Goal: Task Accomplishment & Management: Use online tool/utility

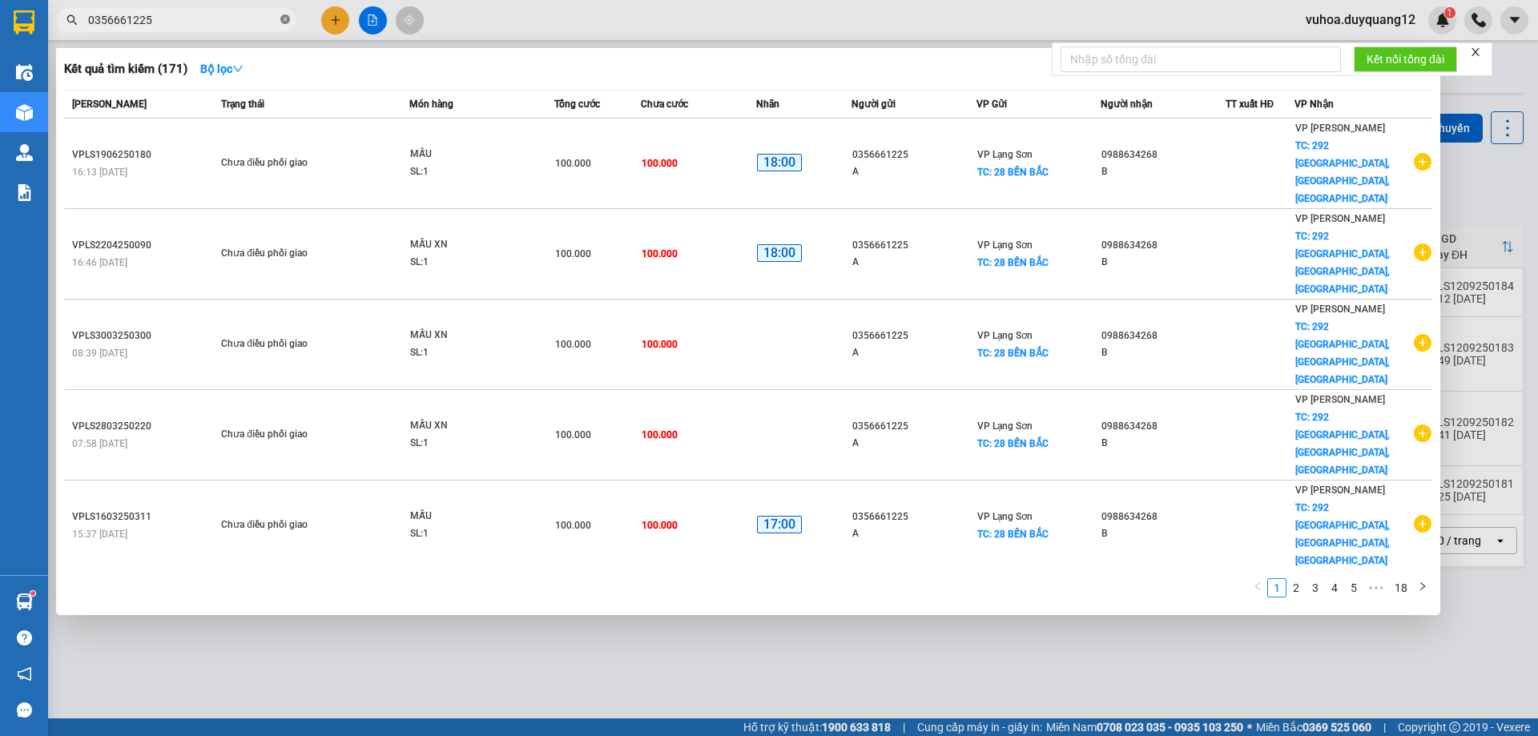
click at [286, 20] on icon "close-circle" at bounding box center [285, 19] width 10 height 10
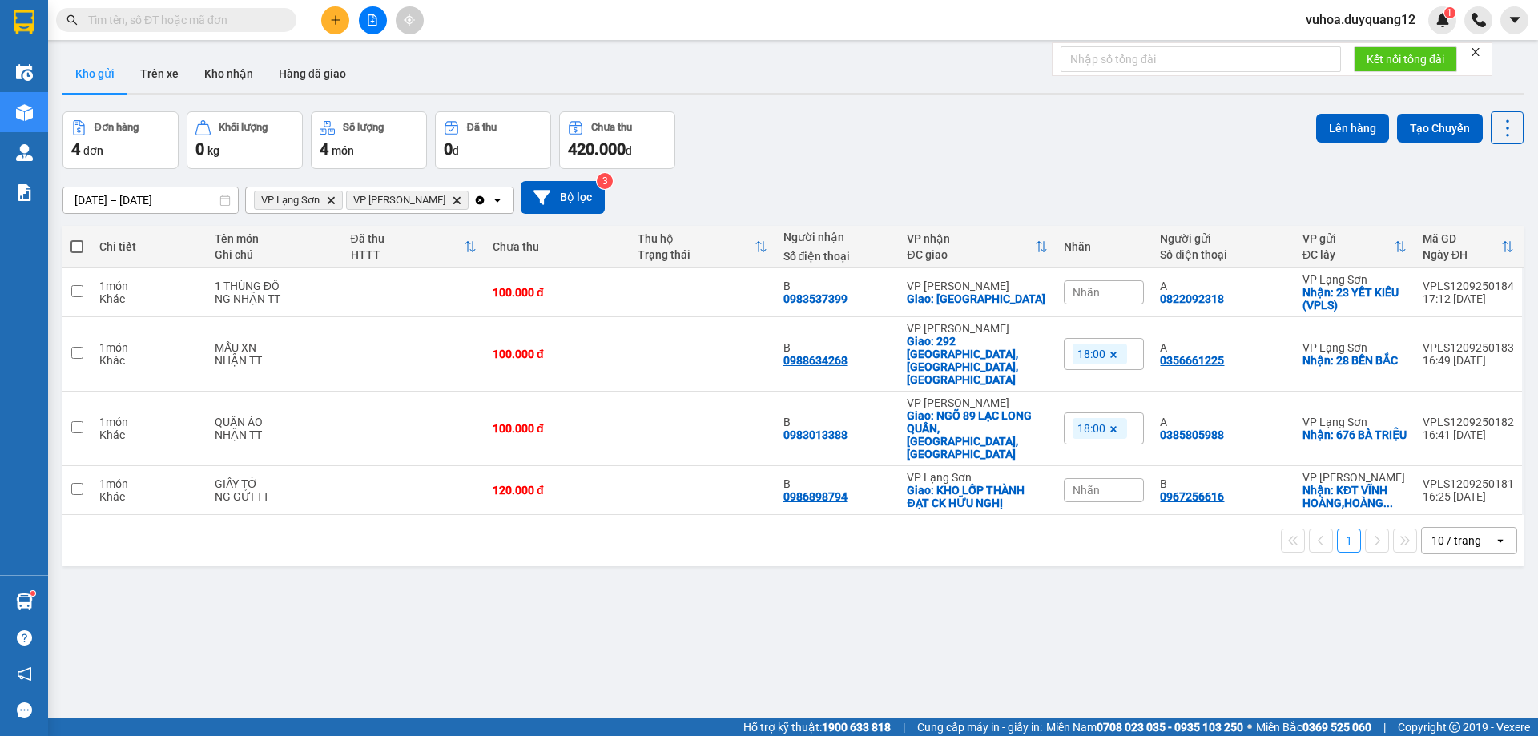
paste input "0866211622"
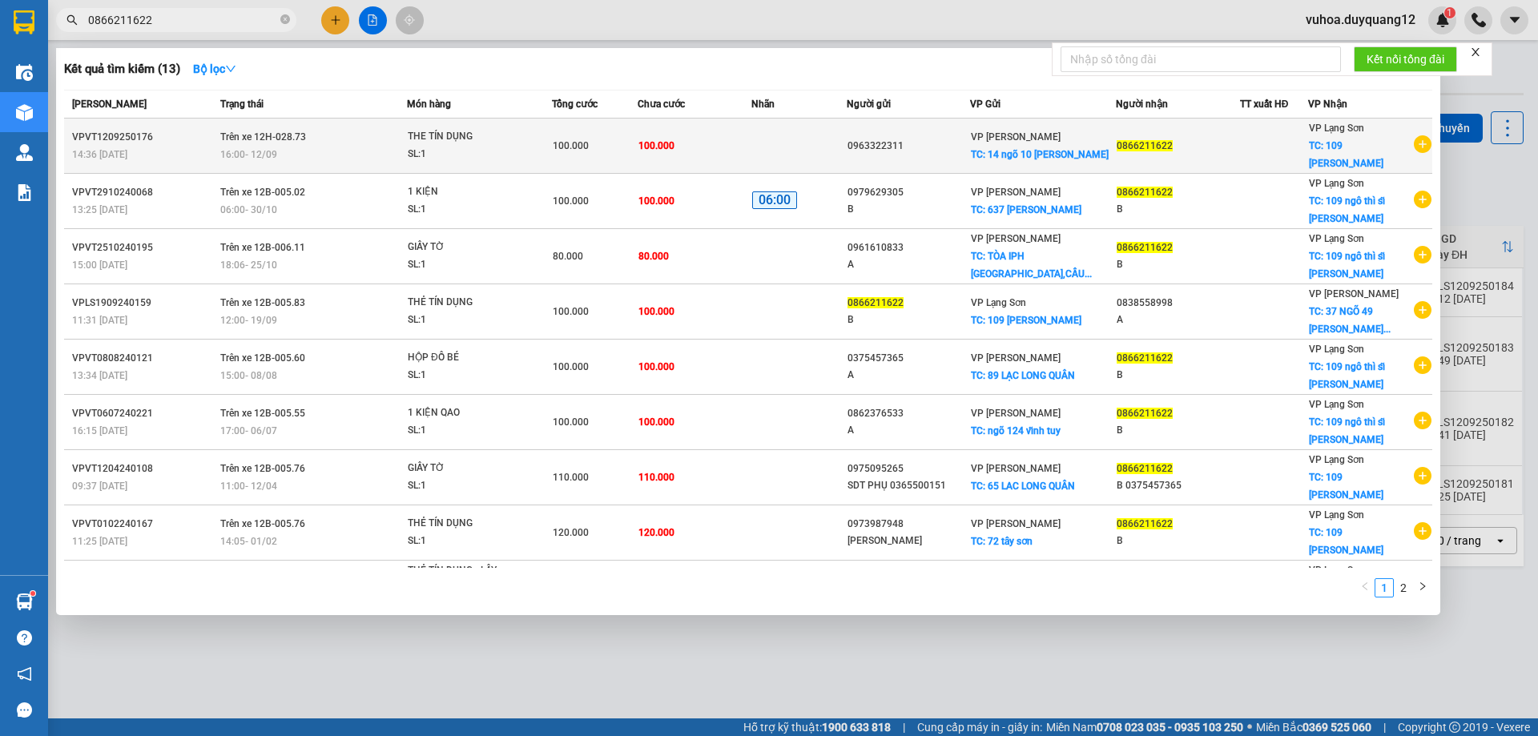
type input "0866211622"
click at [707, 151] on td "100.000" at bounding box center [695, 146] width 115 height 55
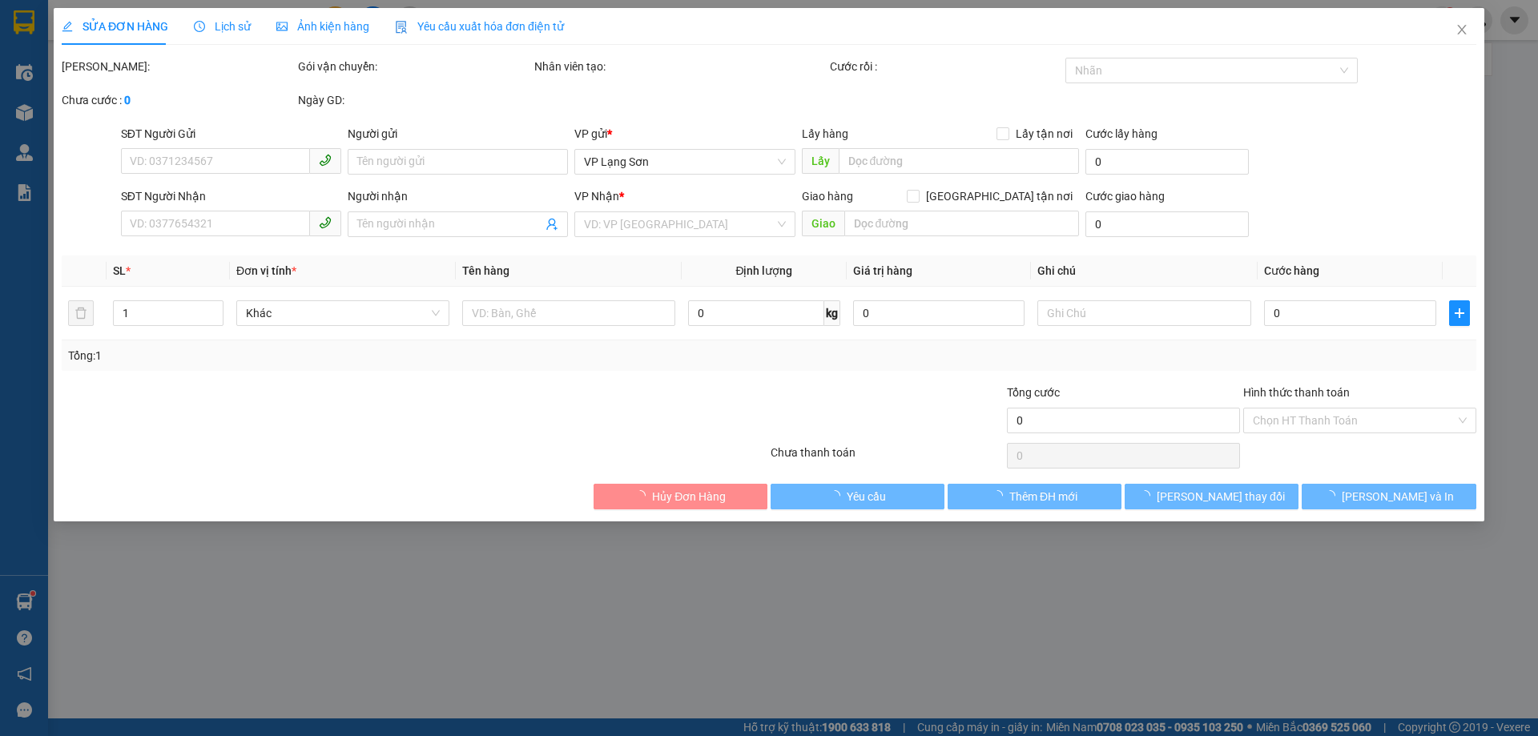
type input "0963322311"
checkbox input "true"
type input "14 ngõ 10 [PERSON_NAME]"
type input "0866211622"
checkbox input "true"
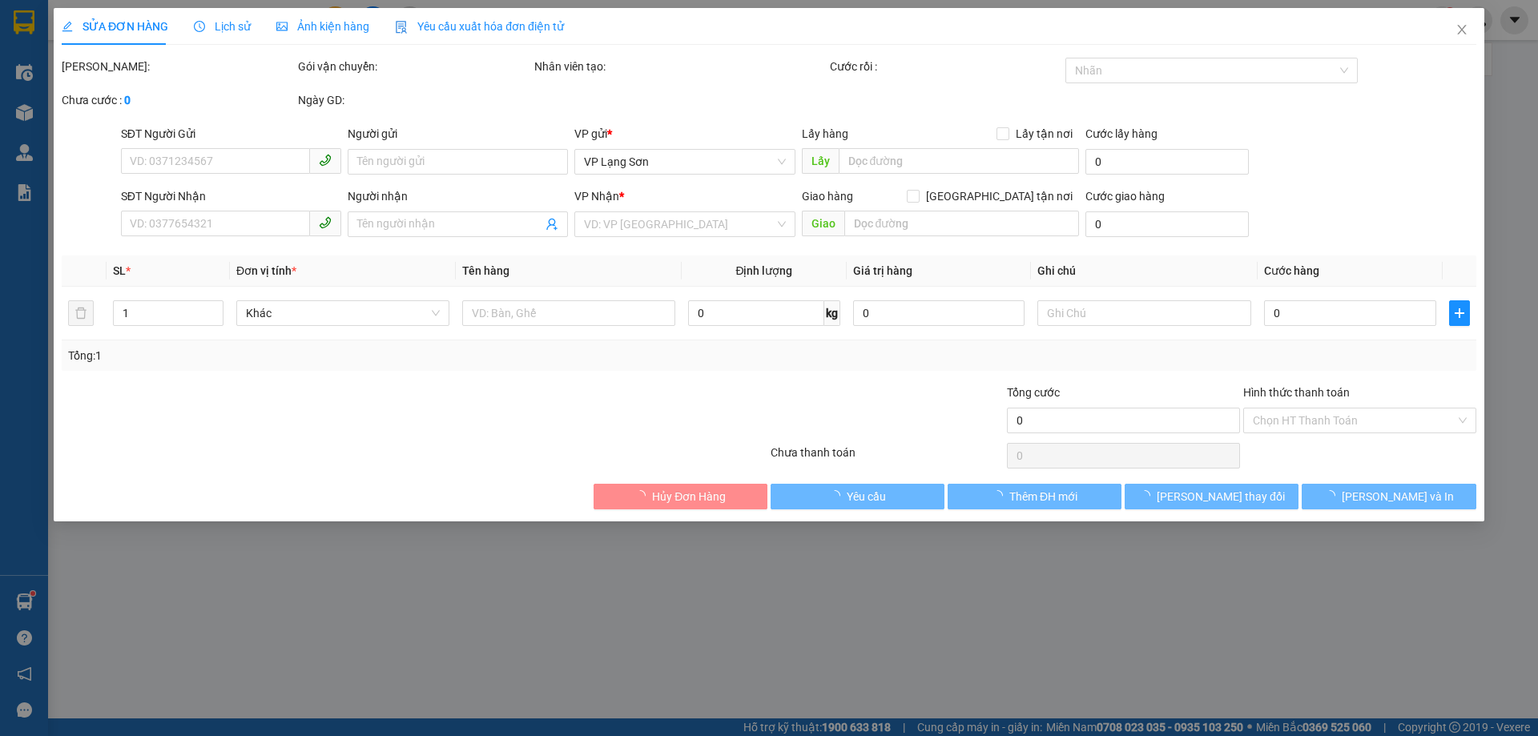
type input "109 [PERSON_NAME]"
type input "100.000"
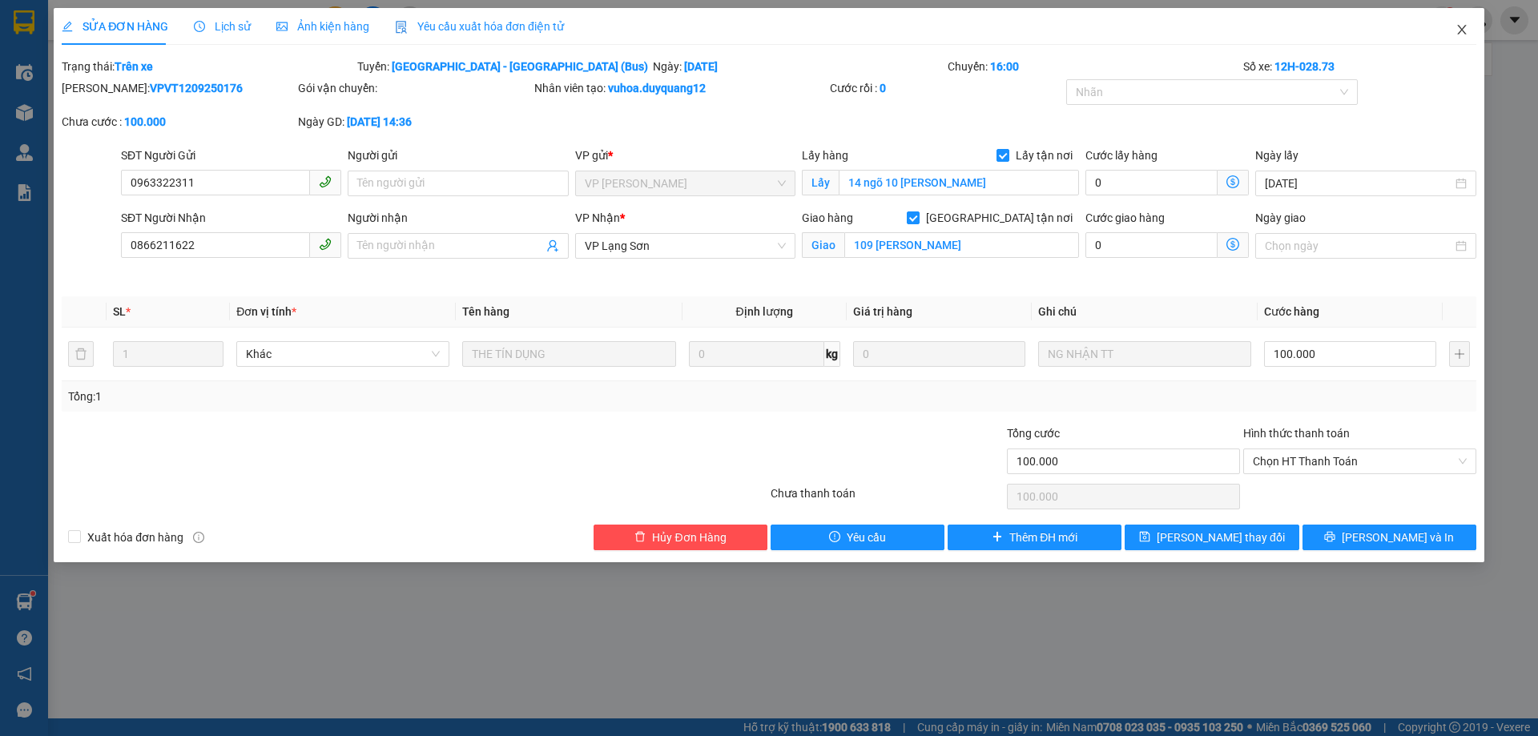
click at [1461, 31] on icon "close" at bounding box center [1461, 30] width 9 height 10
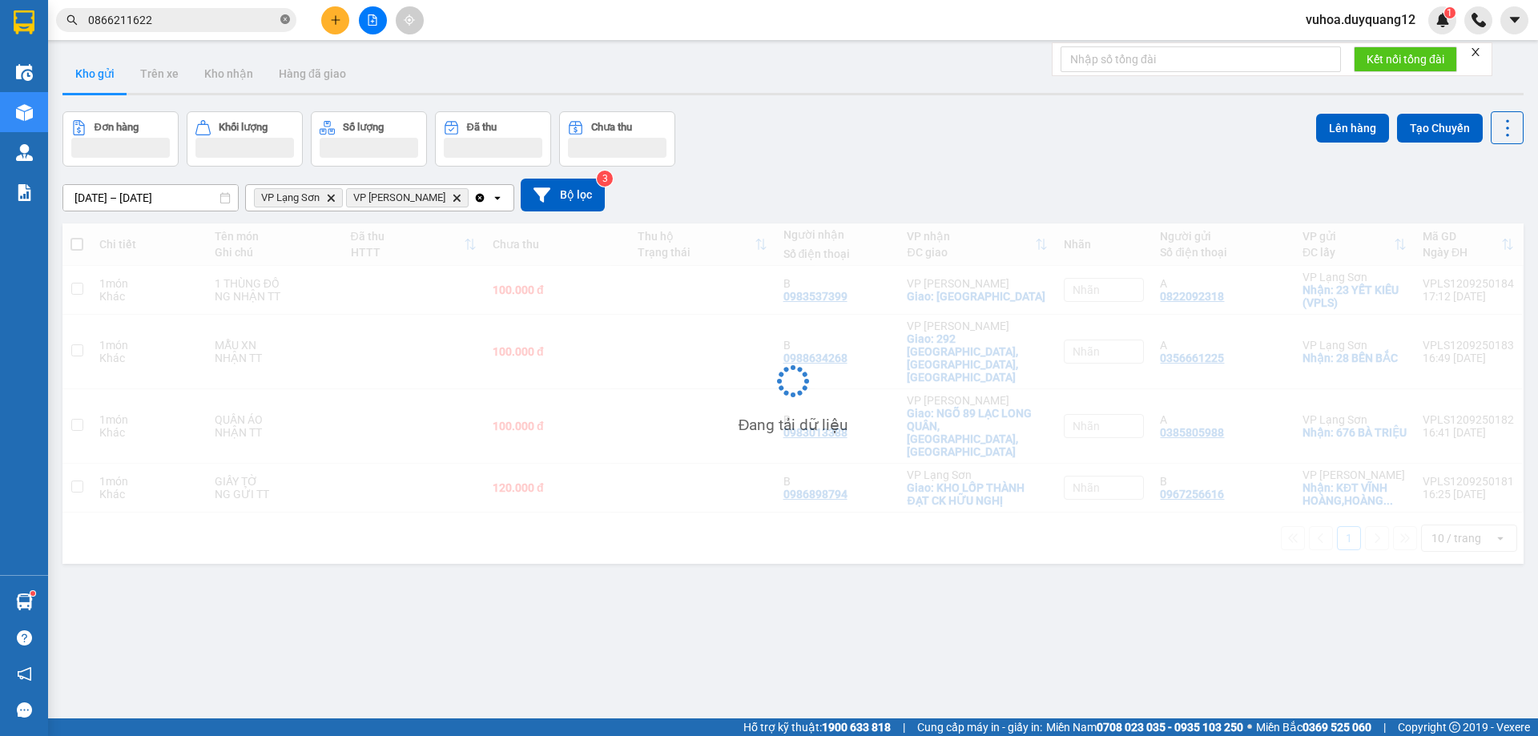
click at [281, 21] on icon "close-circle" at bounding box center [285, 19] width 10 height 10
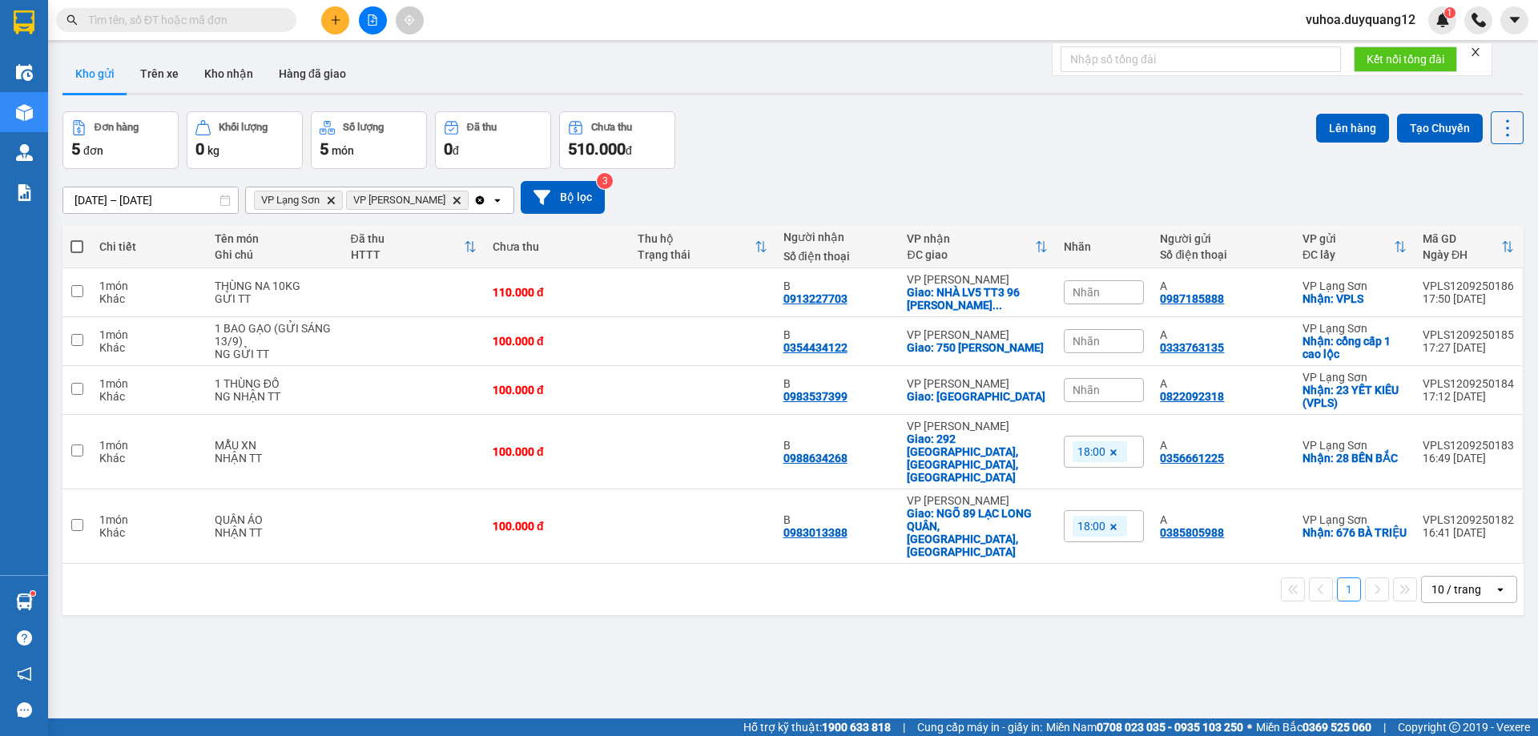
paste input "0915995362"
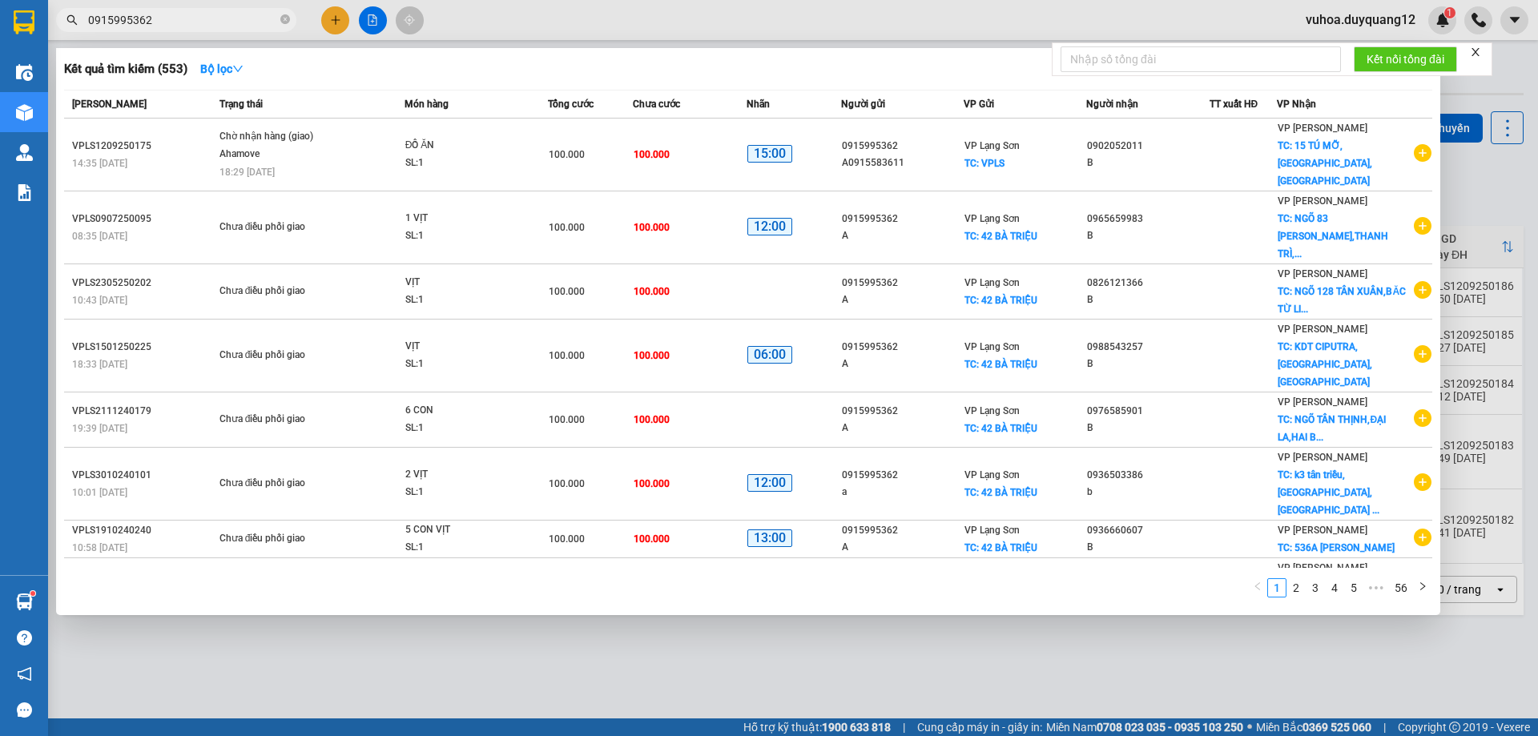
type input "0915995362"
drag, startPoint x: 1476, startPoint y: 191, endPoint x: 1490, endPoint y: 240, distance: 51.0
click at [1476, 191] on div at bounding box center [769, 368] width 1538 height 736
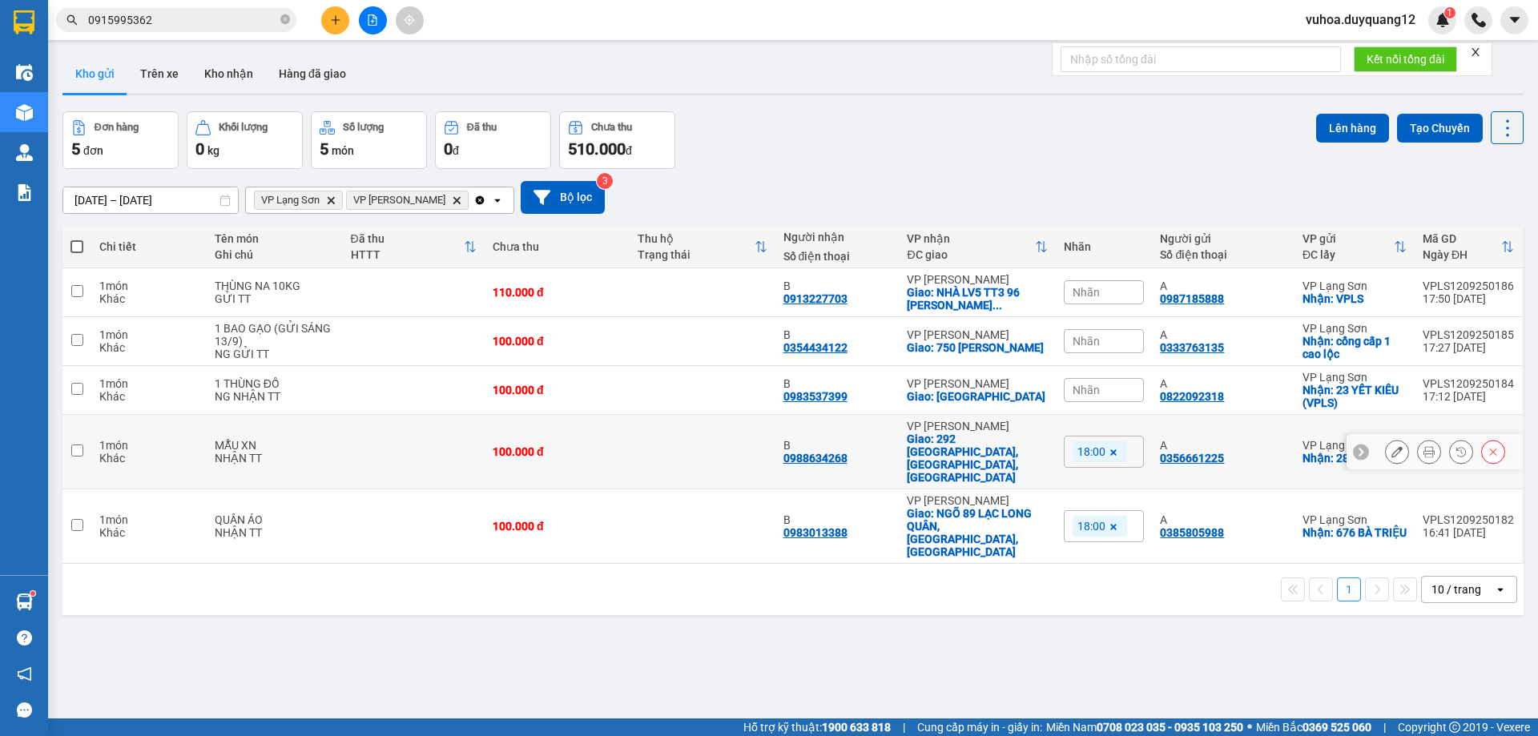
drag, startPoint x: 1265, startPoint y: 454, endPoint x: 1270, endPoint y: 505, distance: 51.5
click at [1265, 457] on td "A 0356661225" at bounding box center [1223, 452] width 142 height 75
checkbox input "true"
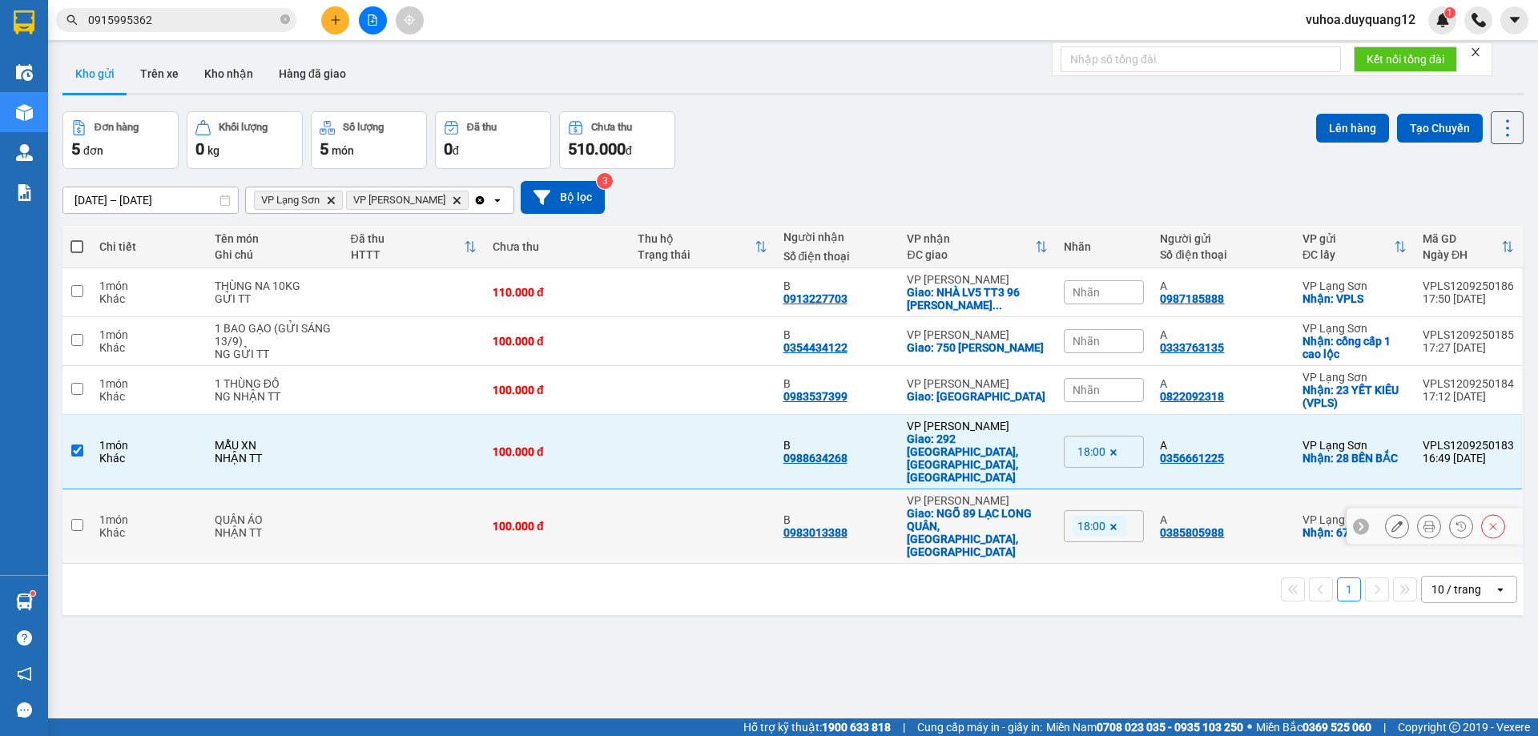
click at [1263, 507] on td "A 0385805988" at bounding box center [1223, 527] width 142 height 75
checkbox input "true"
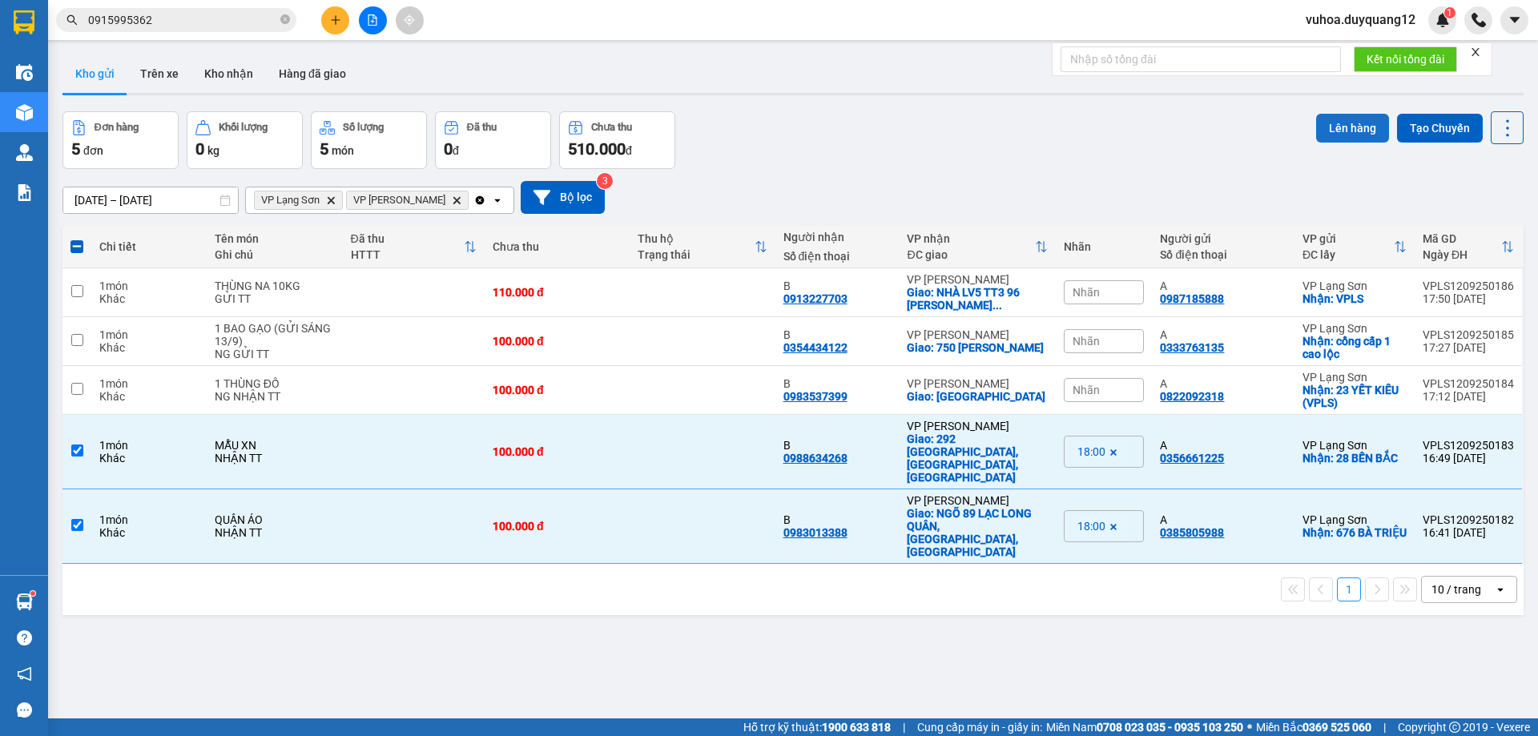
click at [1347, 131] on button "Lên hàng" at bounding box center [1352, 128] width 73 height 29
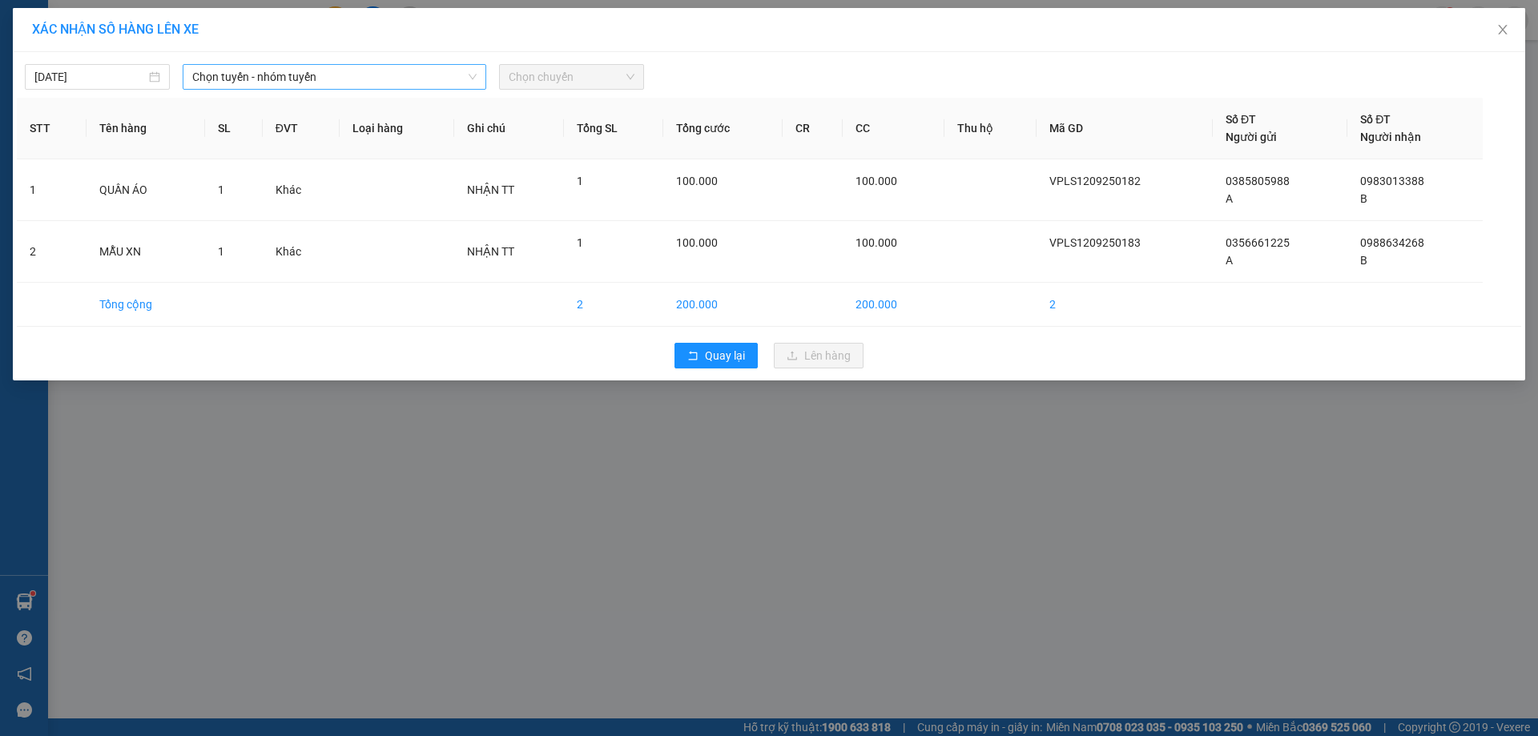
click at [250, 68] on span "Chọn tuyến - nhóm tuyến" at bounding box center [334, 77] width 284 height 24
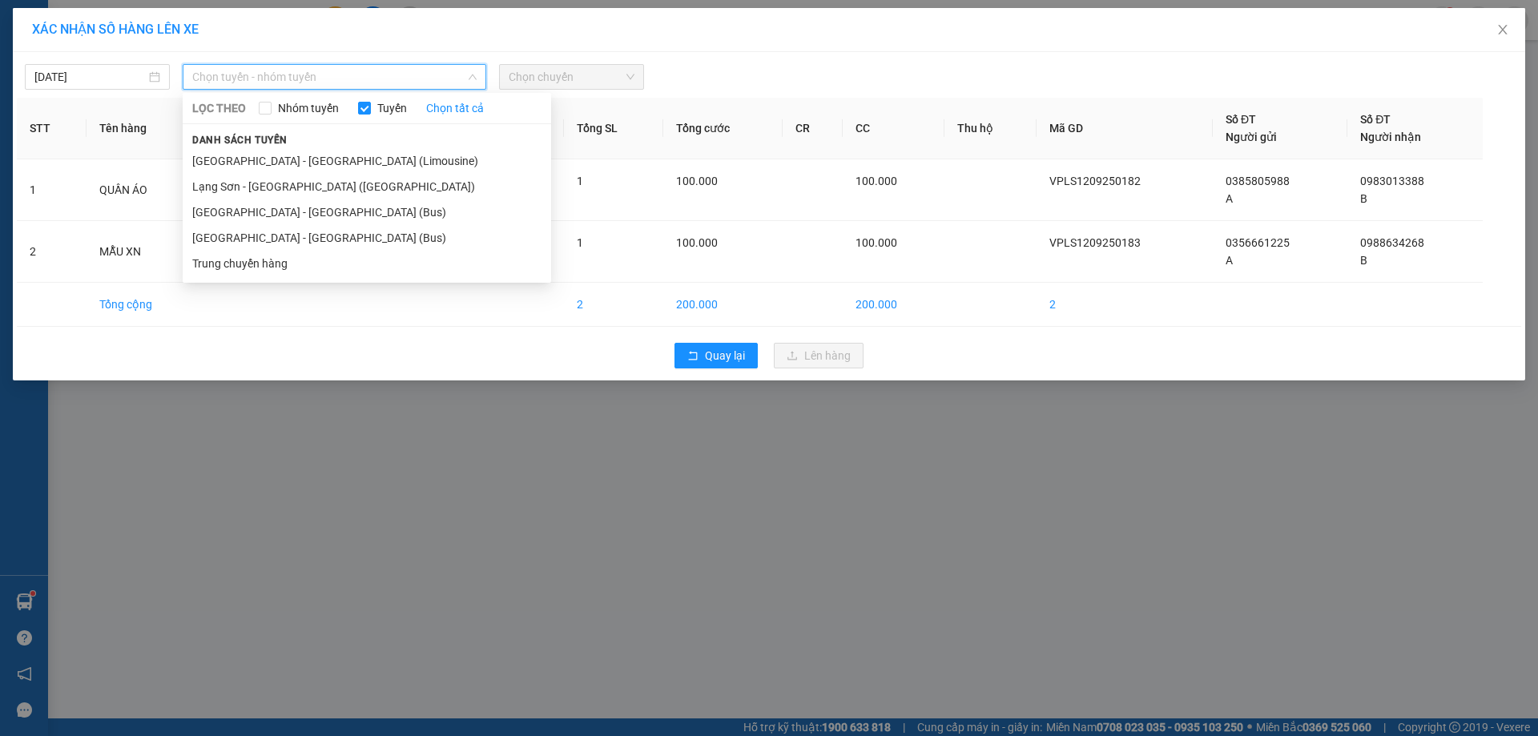
drag, startPoint x: 261, startPoint y: 229, endPoint x: 440, endPoint y: 91, distance: 225.6
click at [262, 230] on li "[GEOGRAPHIC_DATA] - [GEOGRAPHIC_DATA] (Bus)" at bounding box center [367, 238] width 369 height 26
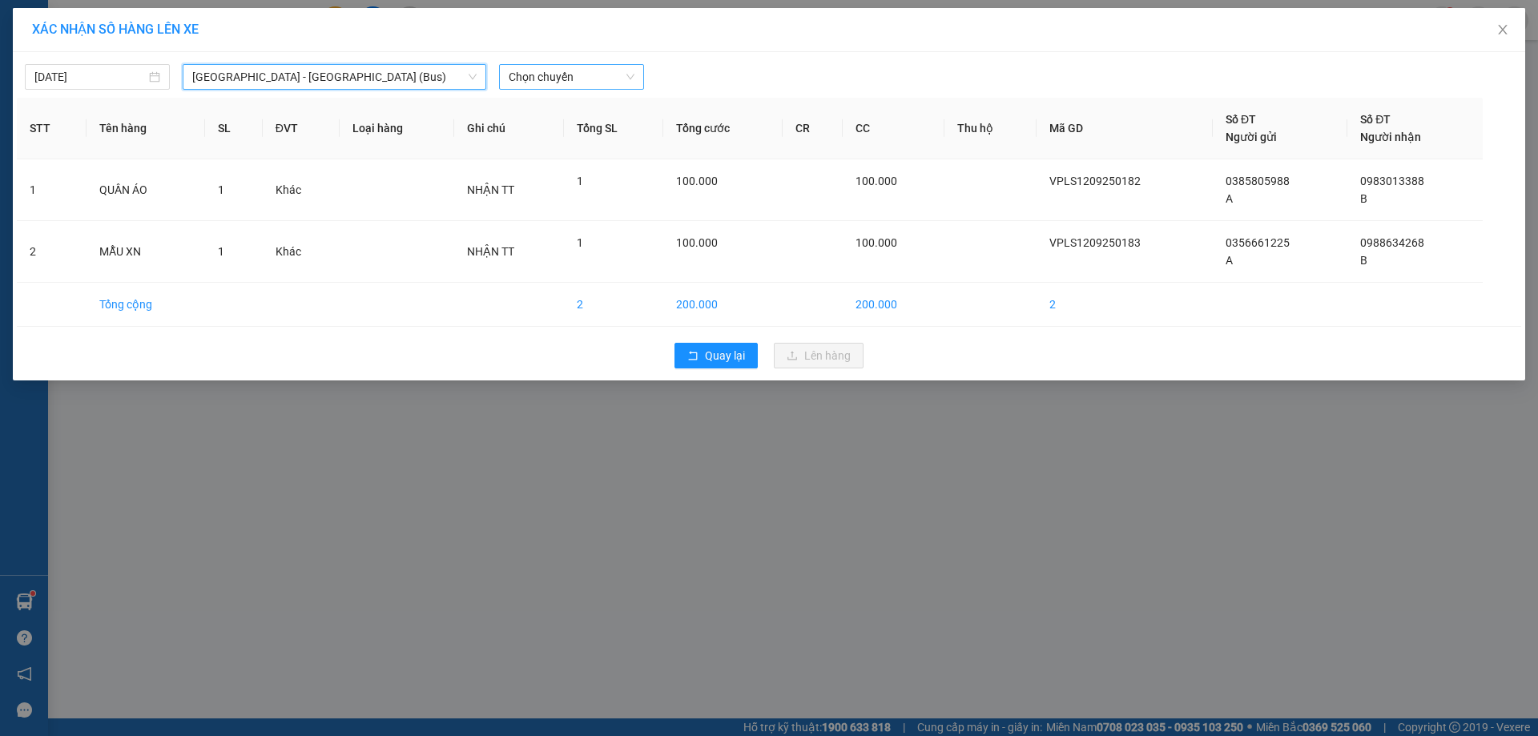
drag, startPoint x: 527, startPoint y: 79, endPoint x: 546, endPoint y: 87, distance: 20.1
click at [528, 80] on span "Chọn chuyến" at bounding box center [572, 77] width 126 height 24
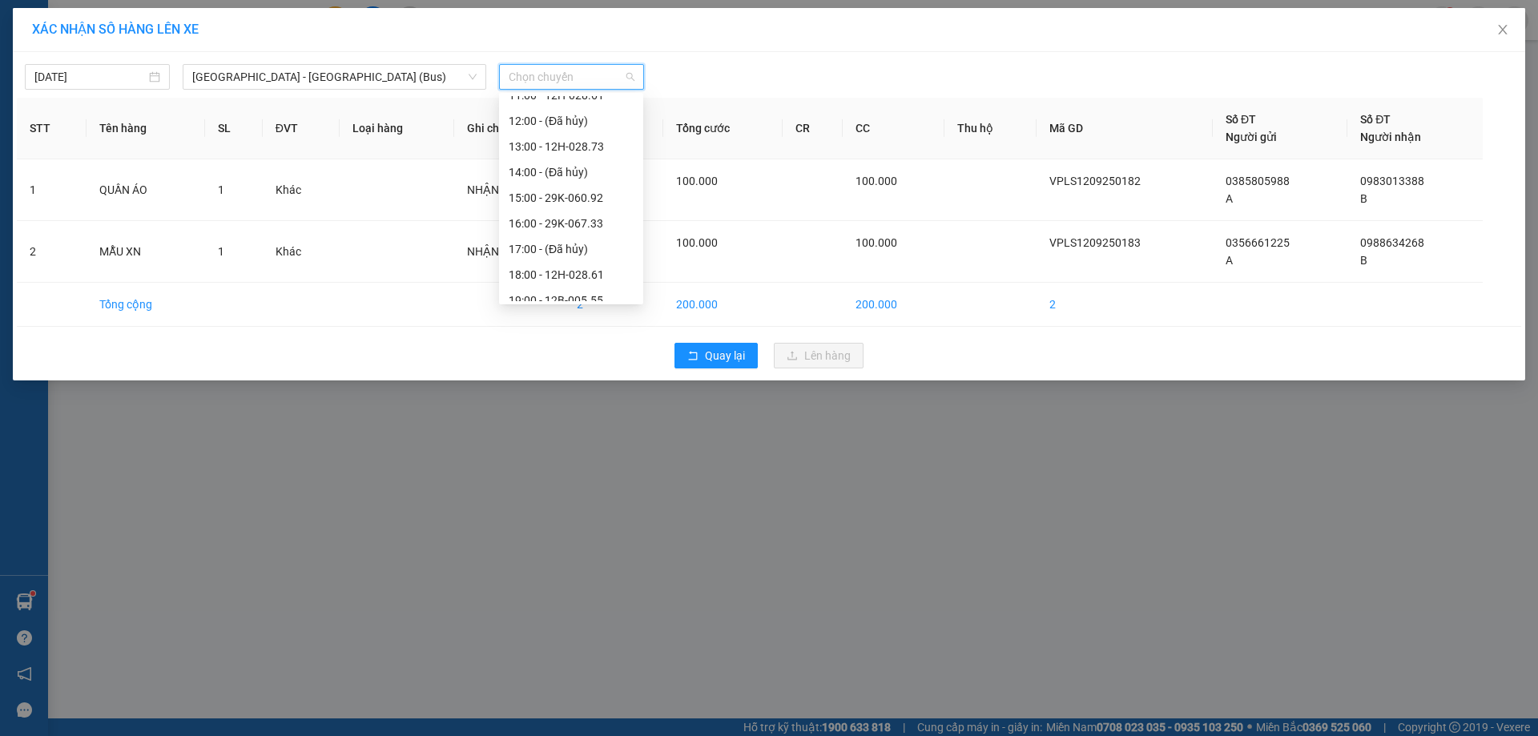
scroll to position [231, 0]
click at [599, 260] on div "18:00 - 12H-028.61" at bounding box center [571, 263] width 125 height 18
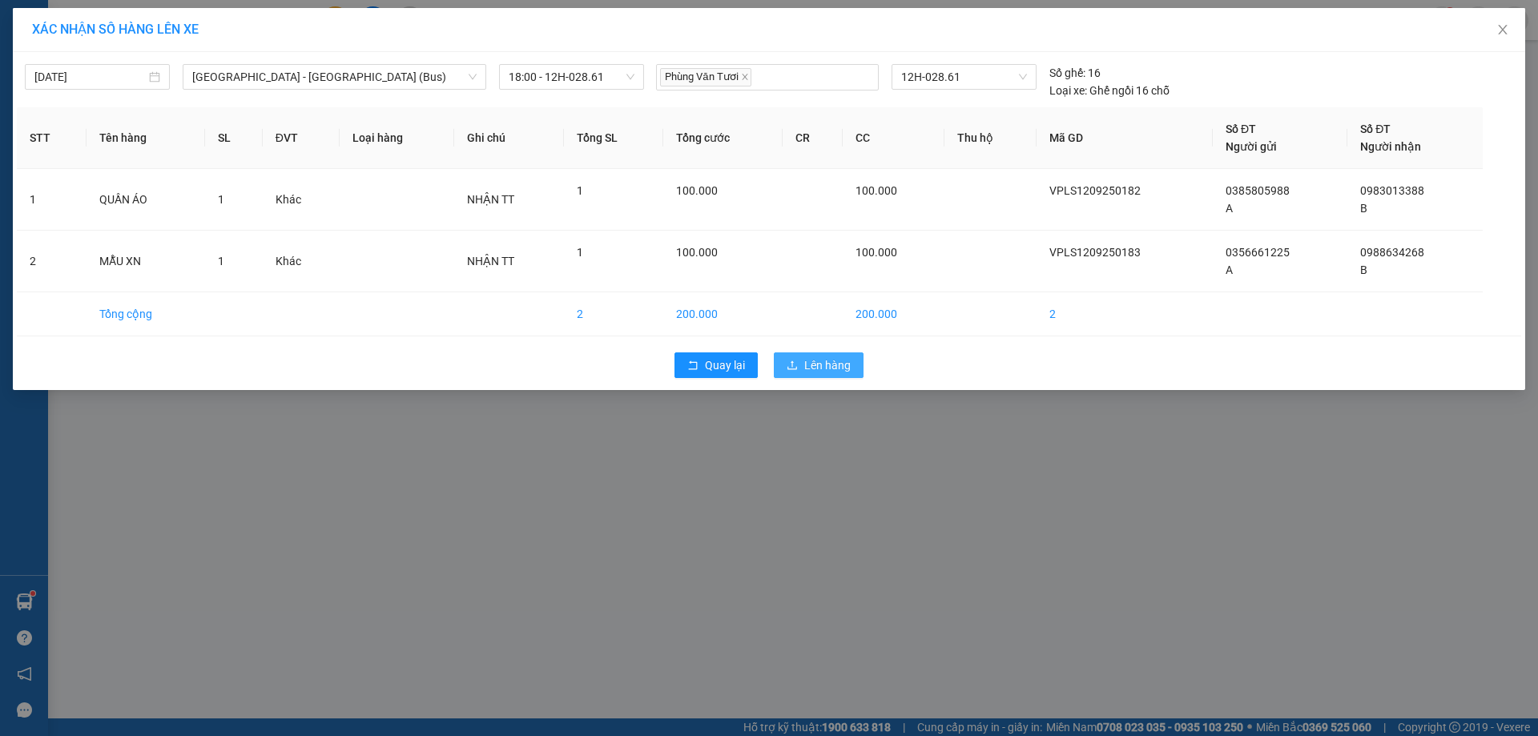
click at [834, 367] on span "Lên hàng" at bounding box center [827, 366] width 46 height 18
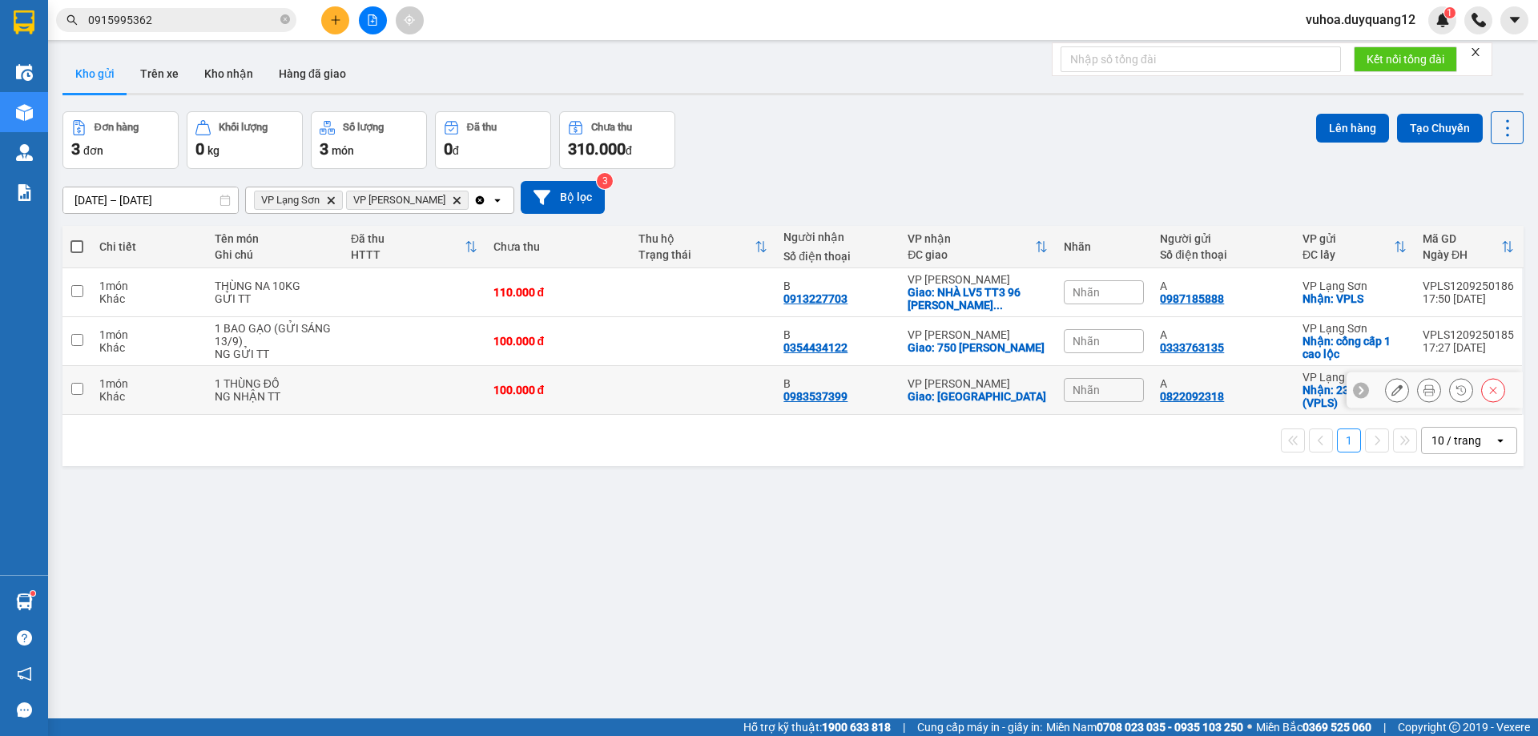
click at [1284, 396] on td "A 0822092318" at bounding box center [1223, 390] width 143 height 49
checkbox input "true"
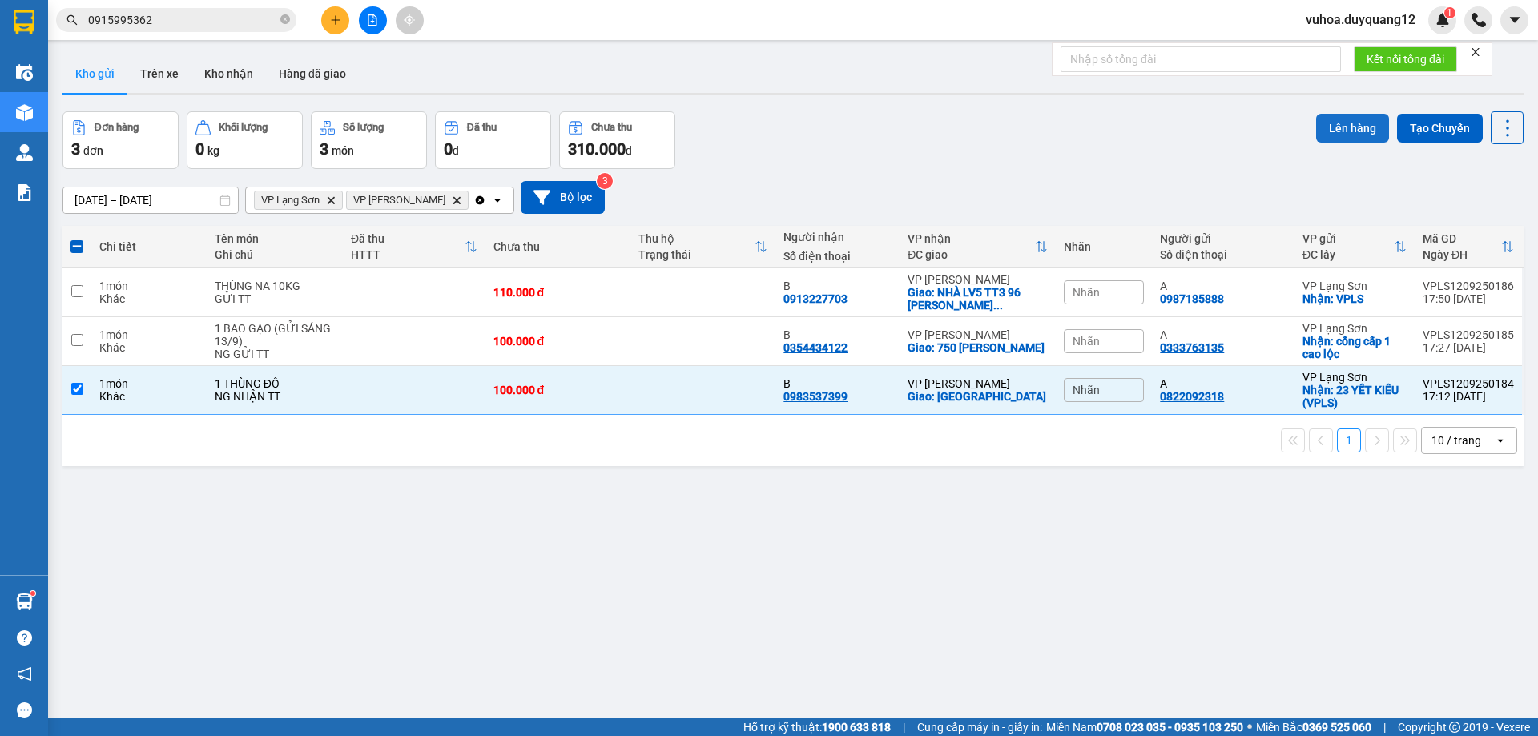
click at [1332, 128] on button "Lên hàng" at bounding box center [1352, 128] width 73 height 29
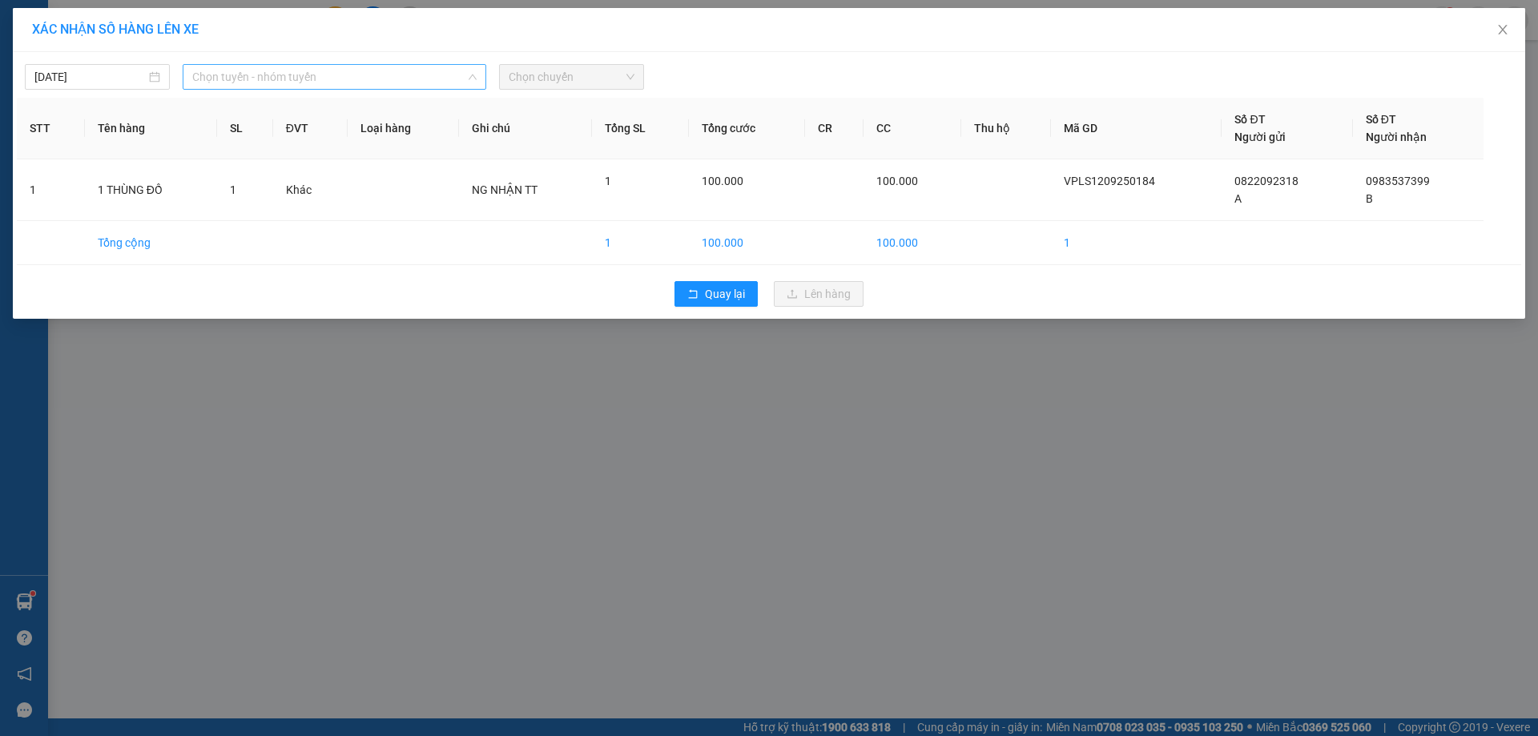
drag, startPoint x: 329, startPoint y: 82, endPoint x: 321, endPoint y: 93, distance: 13.3
click at [329, 81] on span "Chọn tuyến - nhóm tuyến" at bounding box center [334, 77] width 284 height 24
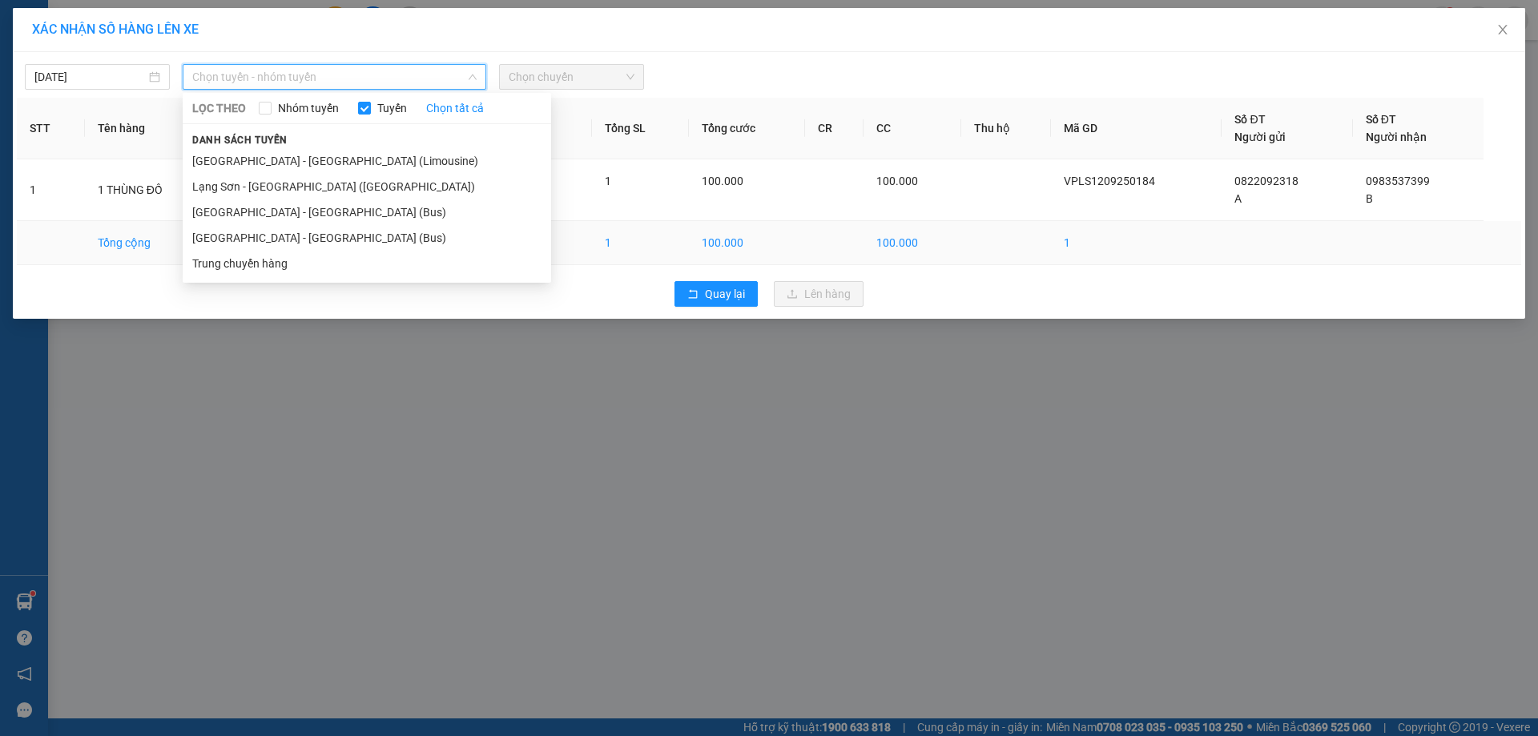
click at [268, 230] on li "[GEOGRAPHIC_DATA] - [GEOGRAPHIC_DATA] (Bus)" at bounding box center [367, 238] width 369 height 26
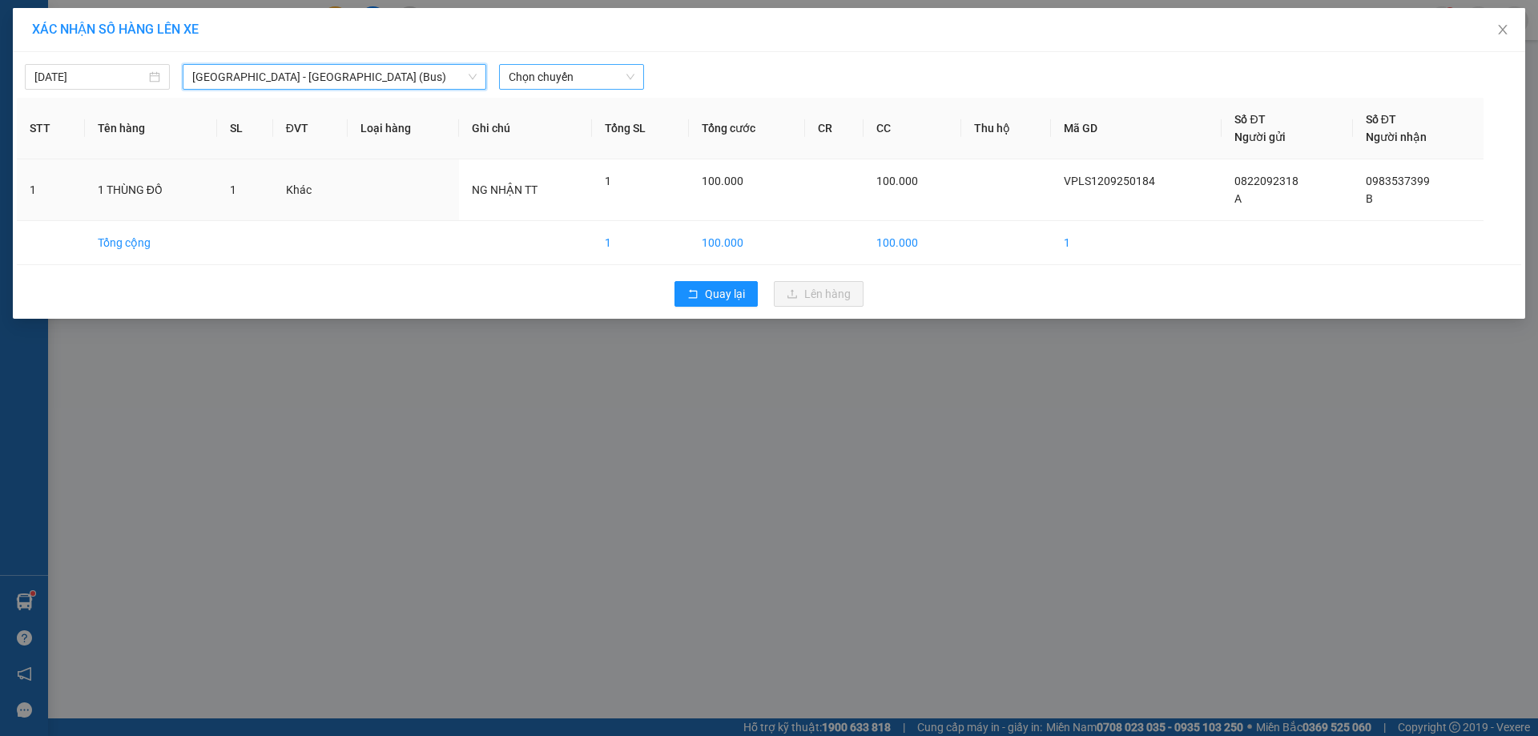
click at [549, 76] on span "Chọn chuyến" at bounding box center [572, 77] width 126 height 24
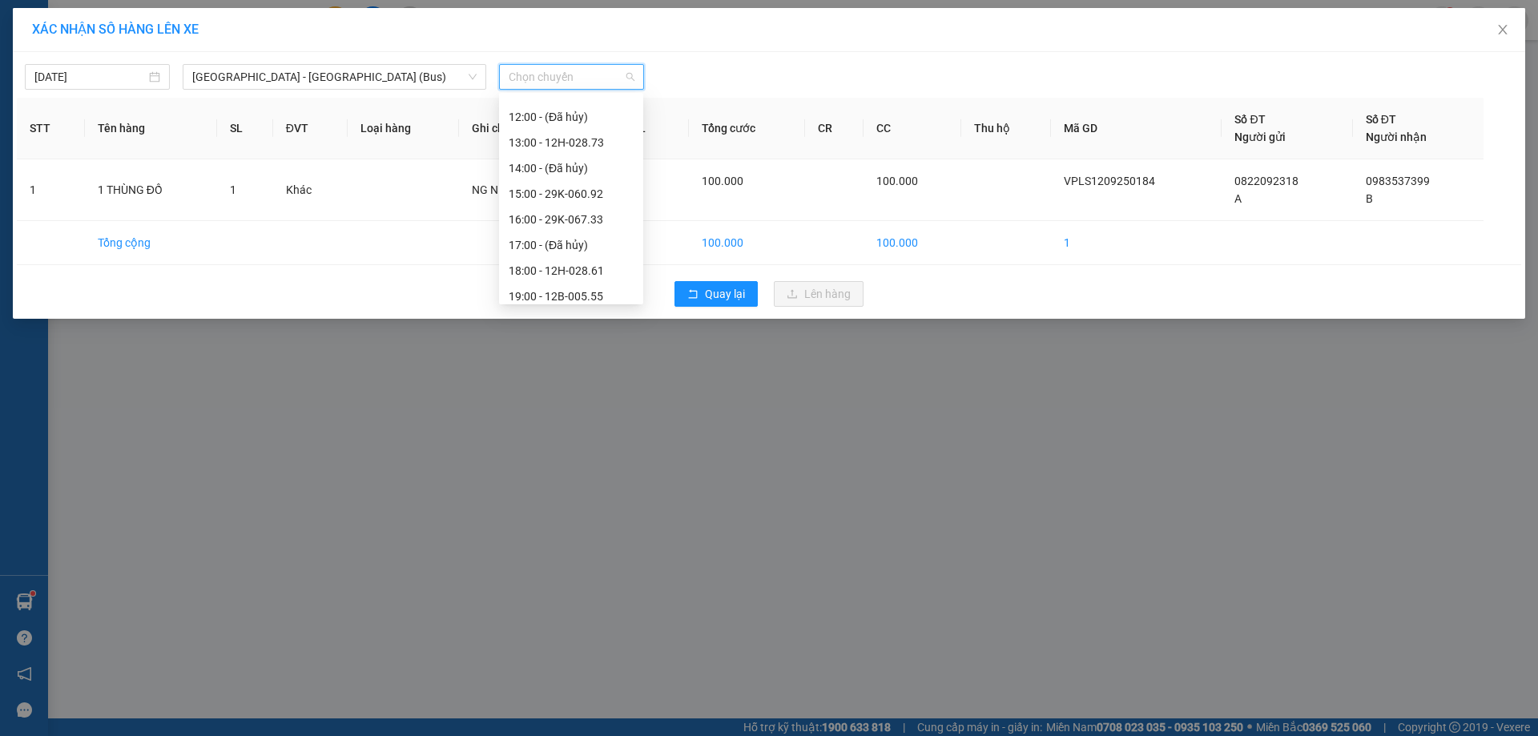
scroll to position [229, 0]
click at [578, 260] on div "18:00 - 12H-028.61" at bounding box center [571, 265] width 125 height 18
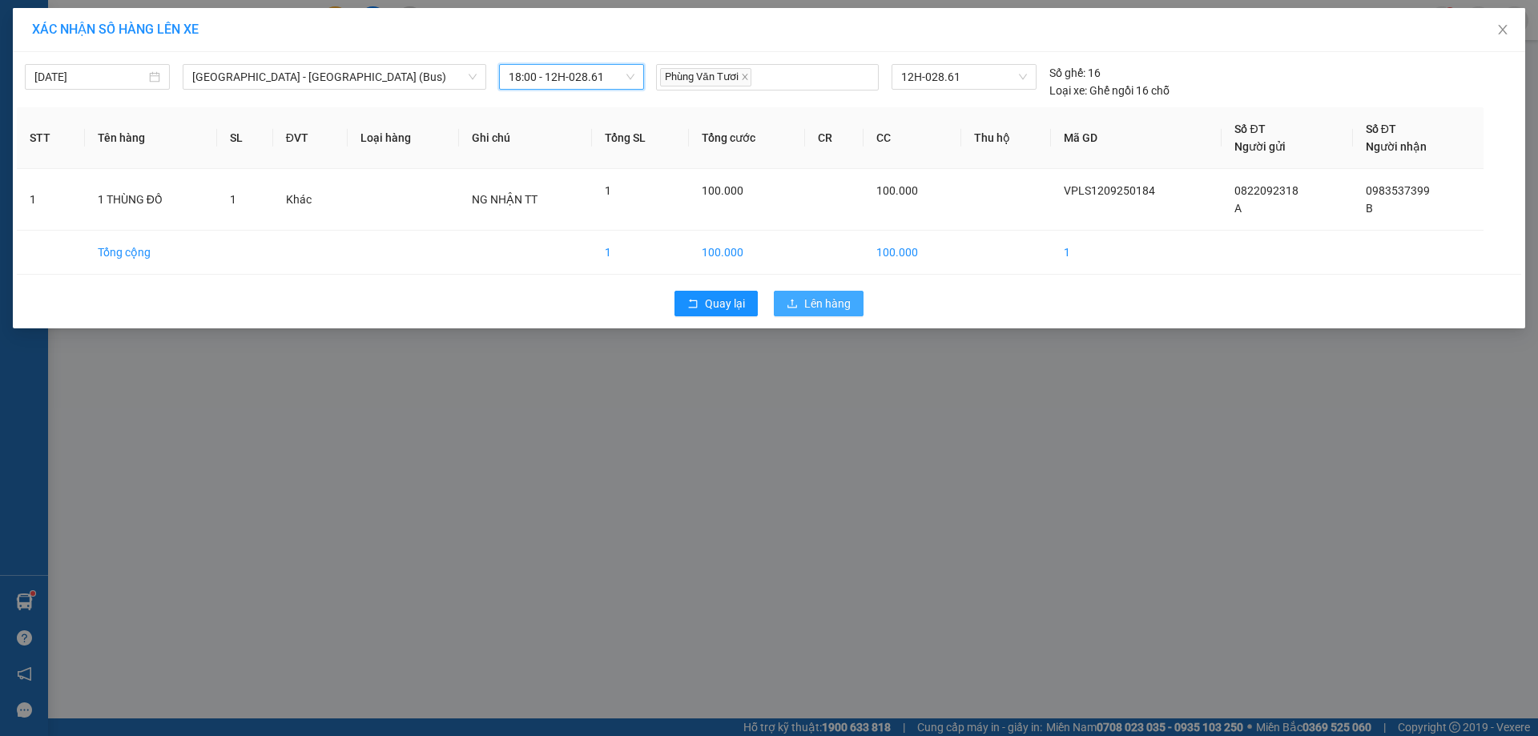
click at [810, 302] on span "Lên hàng" at bounding box center [827, 304] width 46 height 18
